Goal: Information Seeking & Learning: Learn about a topic

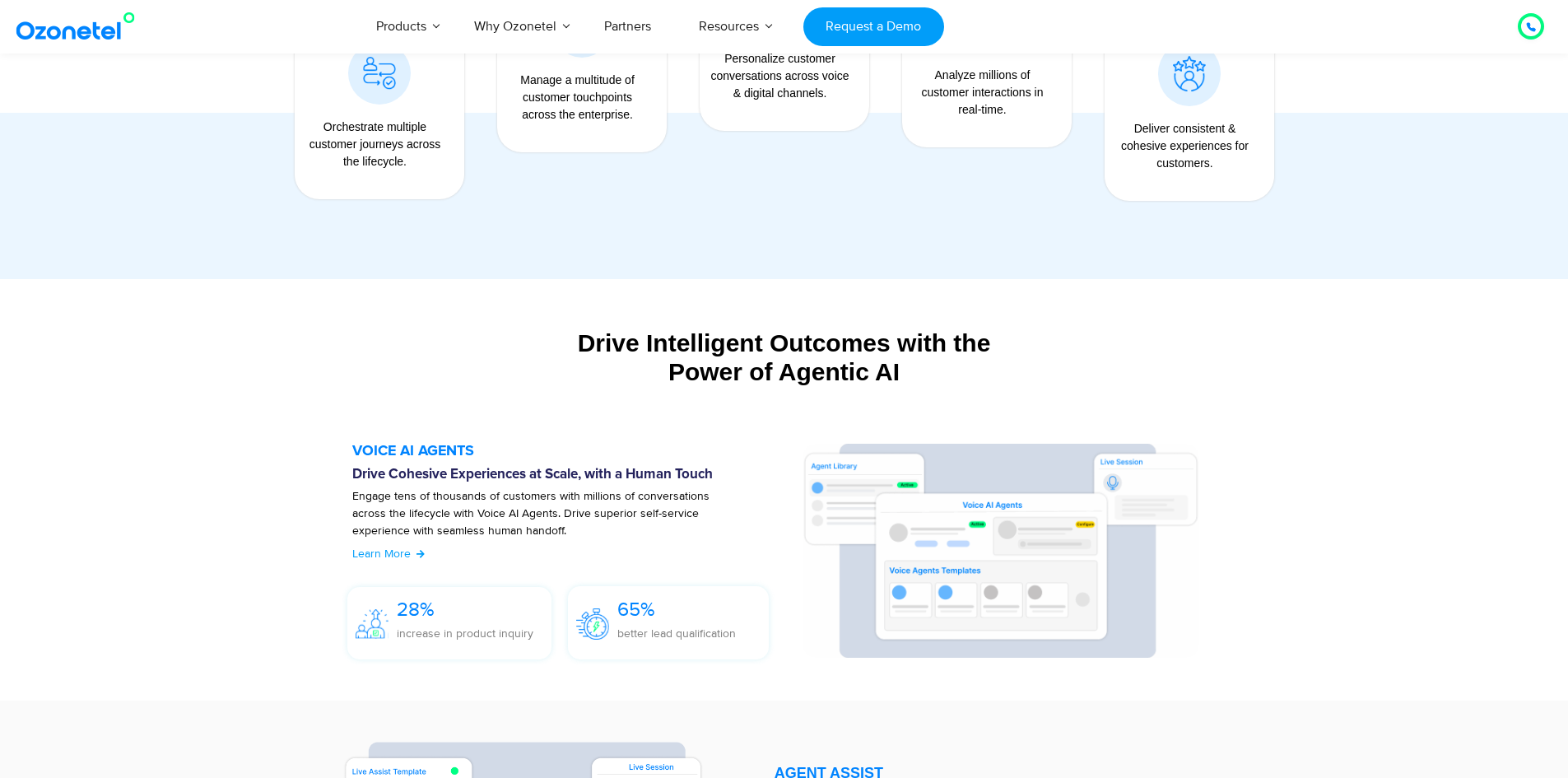
scroll to position [1987, 0]
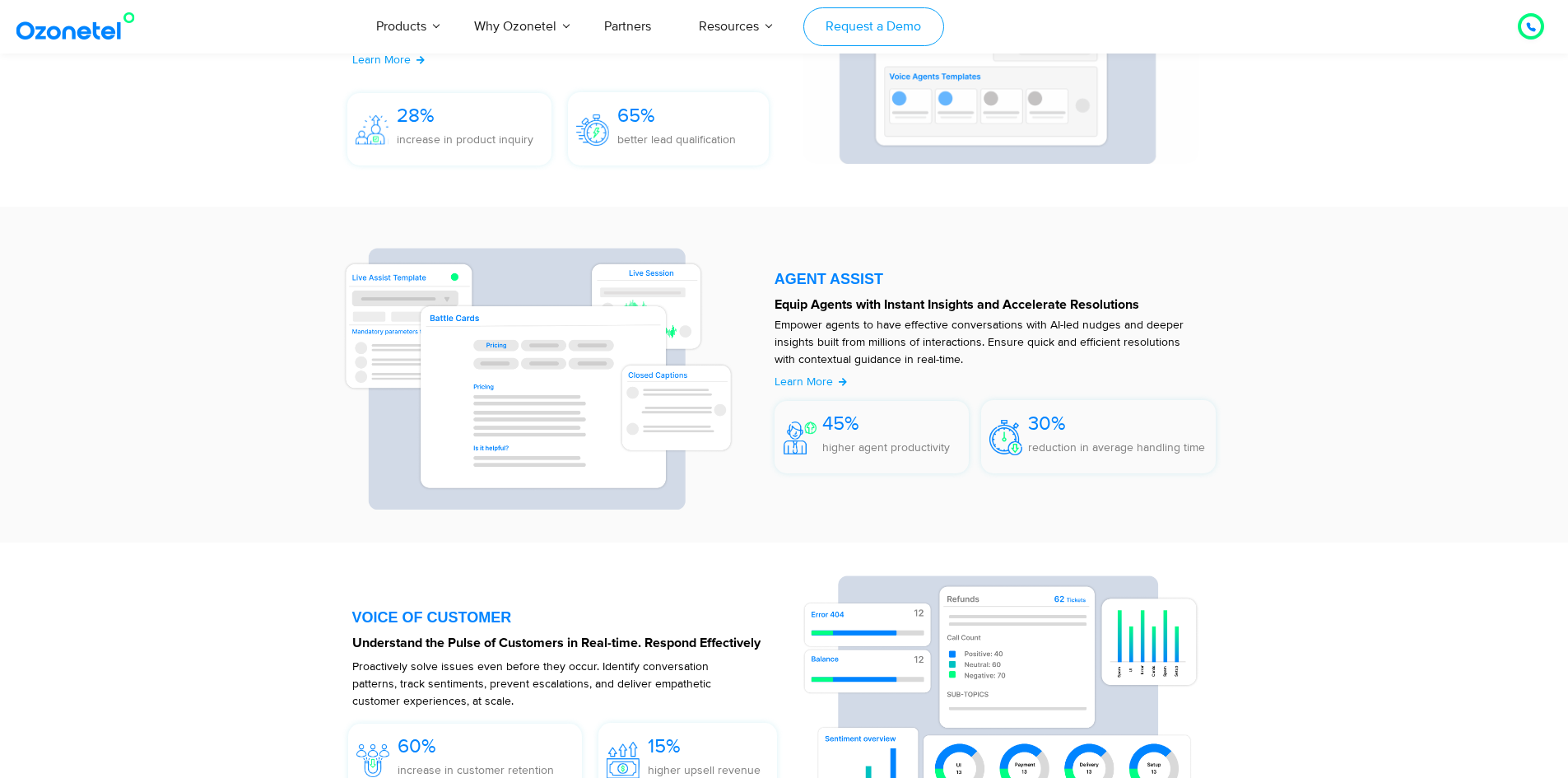
click at [853, 24] on link "Request a Demo" at bounding box center [874, 27] width 141 height 39
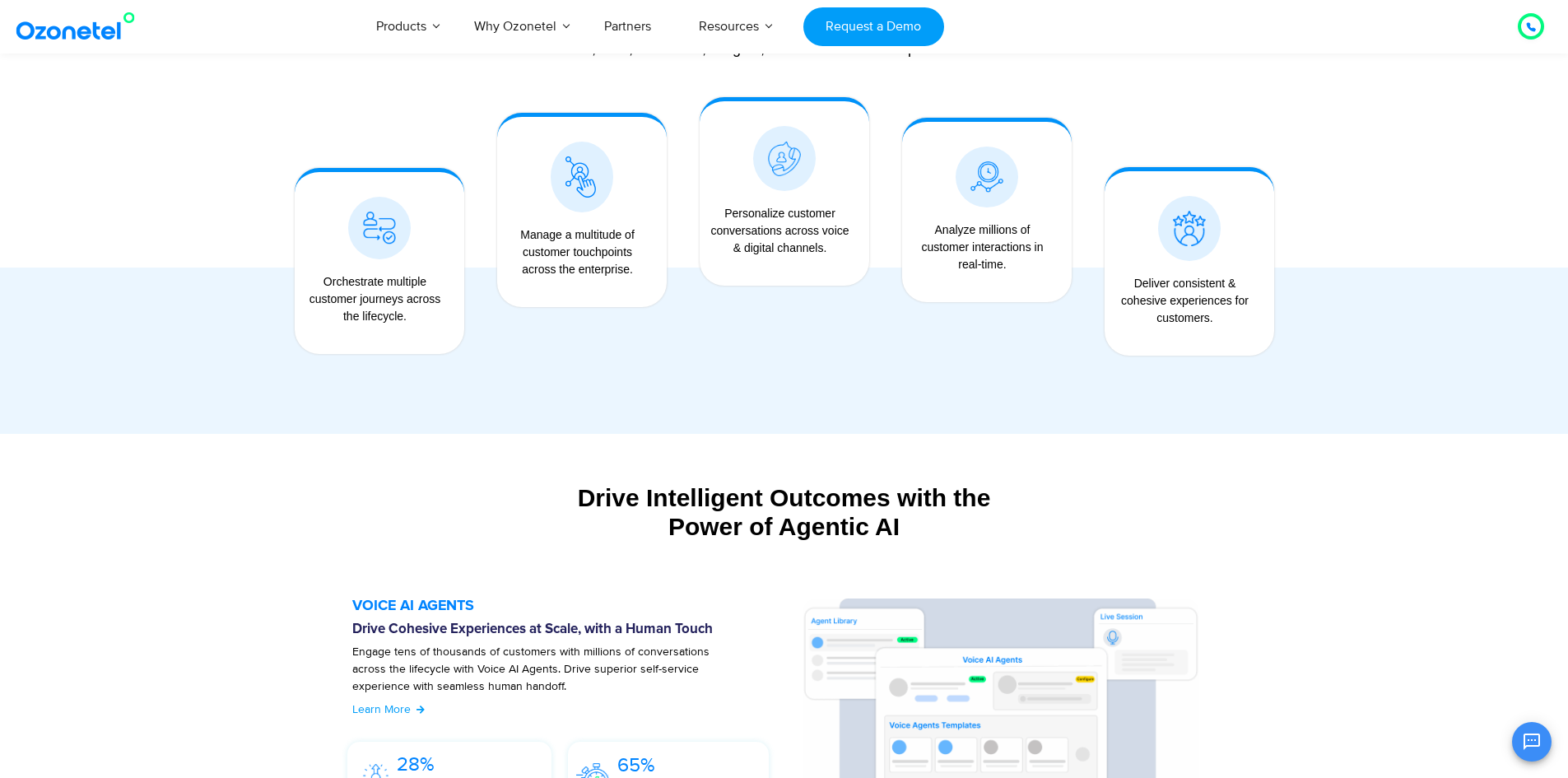
scroll to position [787, 0]
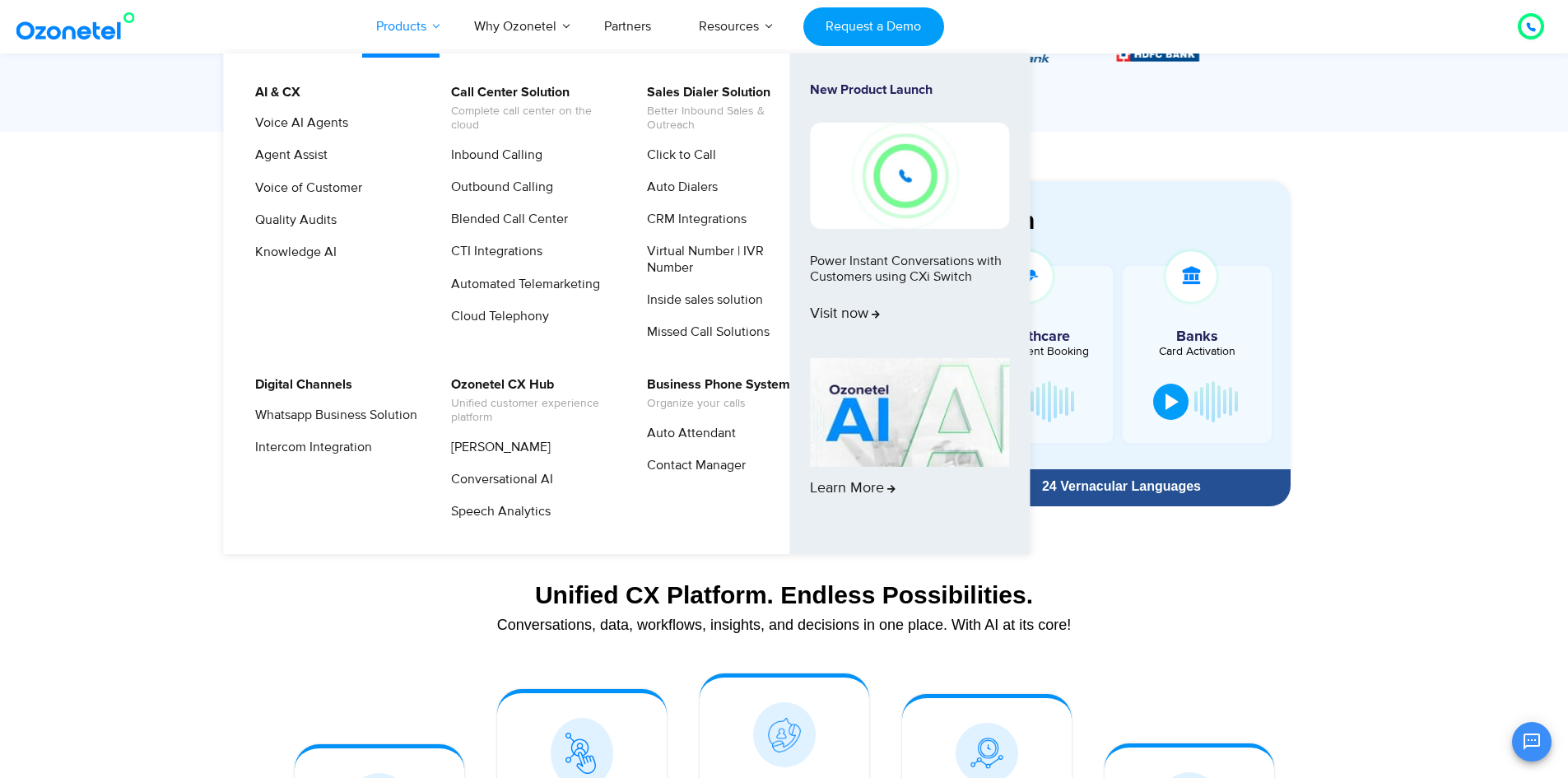
click at [379, 28] on link "Products" at bounding box center [401, 26] width 98 height 54
